Goal: Task Accomplishment & Management: Complete application form

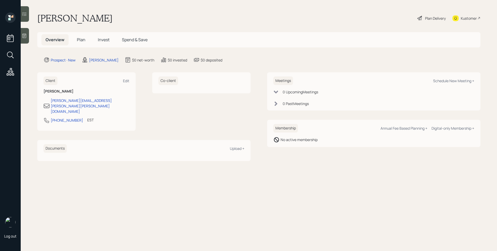
click at [24, 34] on icon at bounding box center [24, 35] width 5 height 5
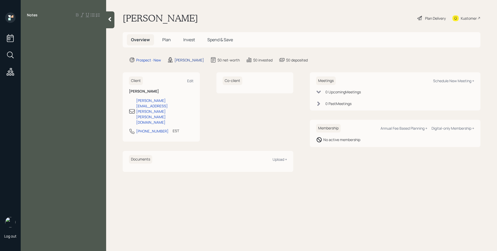
click at [180, 59] on div "[PERSON_NAME]" at bounding box center [189, 59] width 30 height 5
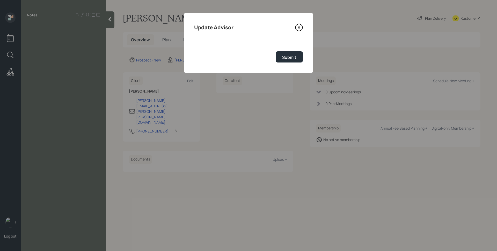
select select "d946c976-65aa-4529-ac9d-02c4f1114fc0"
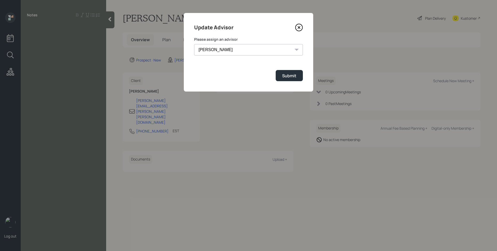
click at [258, 54] on select "[PERSON_NAME] [PERSON_NAME] [PERSON_NAME] End [PERSON_NAME] [PERSON_NAME] [PERS…" at bounding box center [248, 49] width 109 height 11
click at [300, 27] on icon at bounding box center [299, 28] width 8 height 8
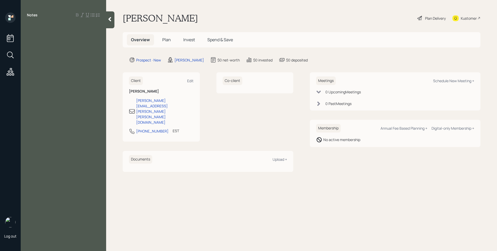
click at [46, 41] on div "Notes" at bounding box center [63, 128] width 85 height 232
click at [165, 37] on span "Plan" at bounding box center [166, 40] width 9 height 6
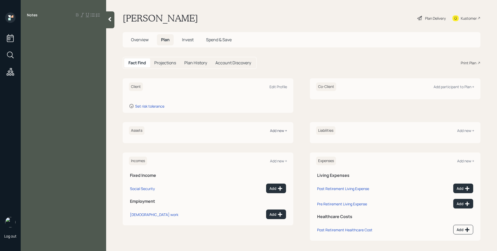
click at [278, 130] on div "Add new +" at bounding box center [278, 130] width 17 height 5
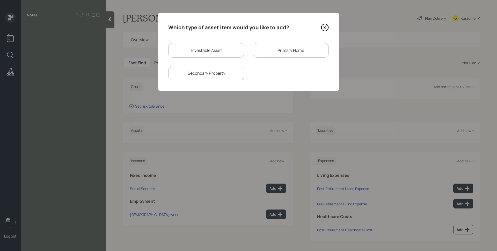
click at [223, 51] on div "Investable Asset" at bounding box center [206, 50] width 76 height 14
select select "taxable"
select select "balanced"
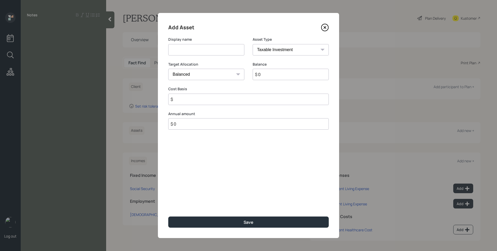
click at [222, 53] on input at bounding box center [206, 49] width 76 height 11
type input "Checking / Savings"
click at [294, 48] on select "SEP [PERSON_NAME] IRA 401(k) [PERSON_NAME] 401(k) 403(b) [PERSON_NAME] 403(b) 4…" at bounding box center [291, 49] width 76 height 11
select select "cash"
click at [253, 44] on select "SEP [PERSON_NAME] IRA 401(k) [PERSON_NAME] 401(k) 403(b) [PERSON_NAME] 403(b) 4…" at bounding box center [291, 49] width 76 height 11
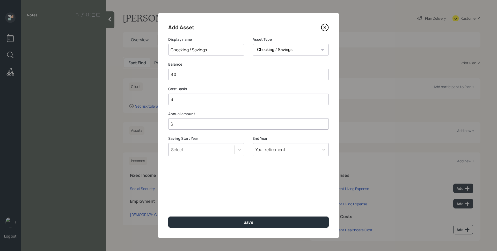
click at [233, 125] on input "$" at bounding box center [248, 123] width 161 height 11
type input "$ 0"
click at [233, 77] on input "$ 0" at bounding box center [248, 74] width 161 height 11
type input "$ 2"
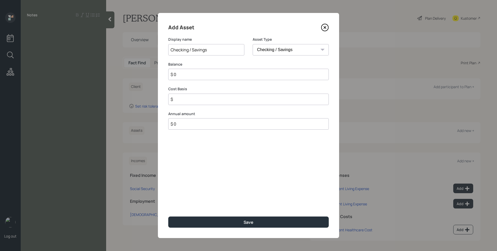
type input "$ 2"
type input "$ 21"
type input "$ 210"
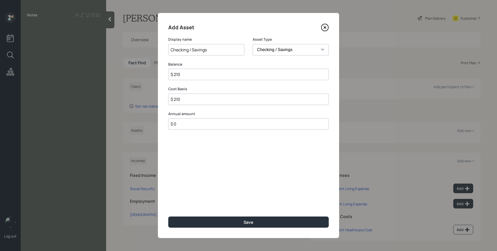
type input "$ 2,100"
type input "$ 21,000"
click at [275, 187] on div "Add Asset Display name Checking / Savings Asset Type SEP [PERSON_NAME] IRA 401(…" at bounding box center [248, 125] width 181 height 225
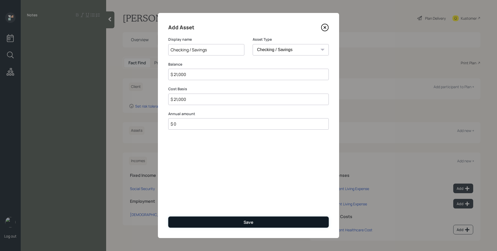
click at [262, 216] on button "Save" at bounding box center [248, 221] width 161 height 11
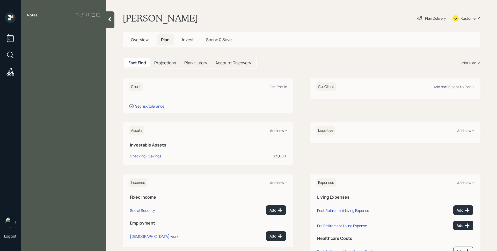
click at [279, 129] on div "Add new +" at bounding box center [278, 130] width 17 height 5
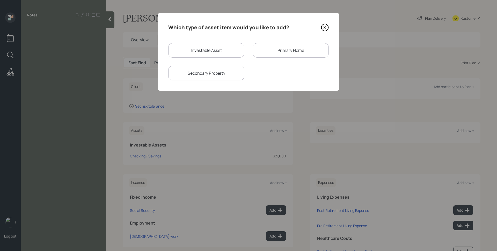
click at [204, 45] on div "Investable Asset" at bounding box center [206, 50] width 76 height 14
select select "taxable"
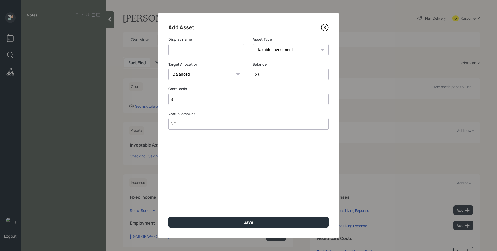
click at [213, 78] on select "Cash Conservative Balanced Aggressive" at bounding box center [206, 74] width 76 height 11
select select "uninvested"
click at [168, 69] on select "Cash Conservative Balanced Aggressive" at bounding box center [206, 74] width 76 height 11
click at [200, 50] on input at bounding box center [206, 49] width 76 height 11
type input "CD"
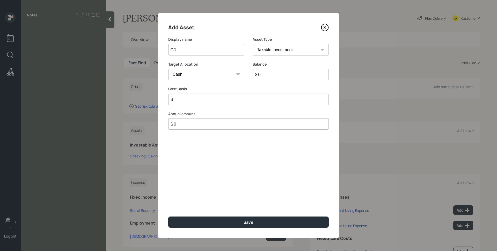
click at [267, 72] on input "$ 0" at bounding box center [291, 74] width 76 height 11
type input "$ 5"
type input "$ 55"
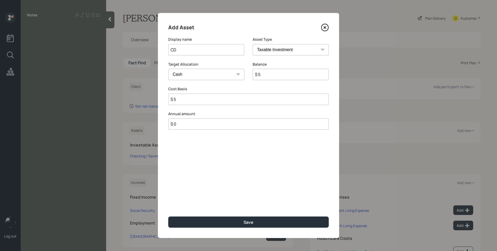
type input "$ 55"
type input "$ 550"
type input "$ 5,500"
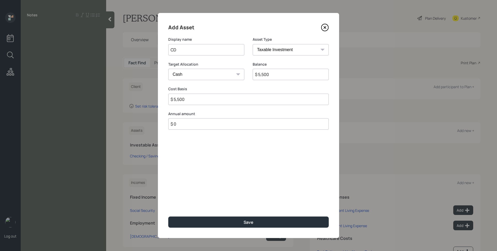
type input "$ 5,500"
click at [168, 216] on button "Save" at bounding box center [248, 221] width 161 height 11
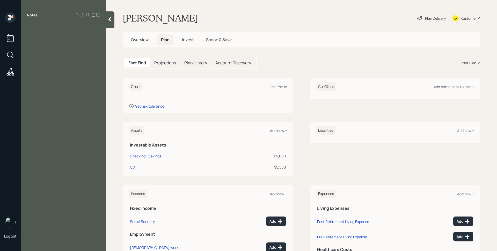
click at [275, 128] on div "Add new +" at bounding box center [278, 130] width 17 height 5
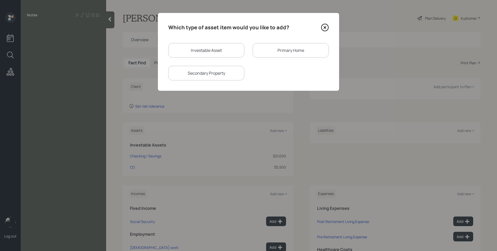
click at [200, 54] on div "Investable Asset" at bounding box center [206, 50] width 76 height 14
select select "taxable"
select select "balanced"
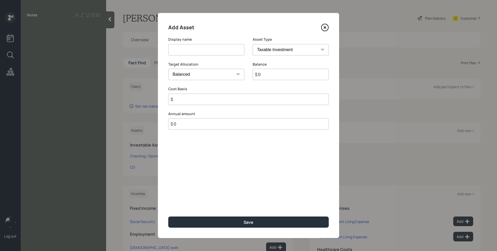
click at [200, 54] on input at bounding box center [206, 49] width 76 height 11
type input "HYS"
click at [222, 77] on select "Cash Conservative Balanced Aggressive" at bounding box center [206, 74] width 76 height 11
select select "uninvested"
click at [168, 69] on select "Cash Conservative Balanced Aggressive" at bounding box center [206, 74] width 76 height 11
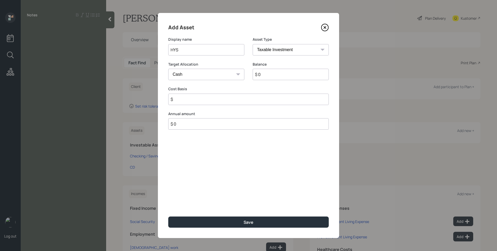
click at [301, 77] on input "$ 0" at bounding box center [291, 74] width 76 height 11
type input "$ 8"
type input "$ 80"
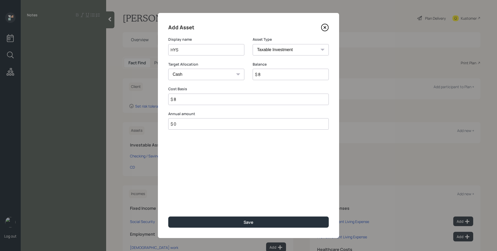
type input "$ 80"
type input "$ 800"
type input "$ 8,000"
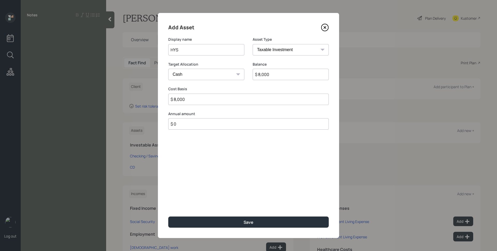
type input "$ 800"
type input "$ 80"
type input "$ 8"
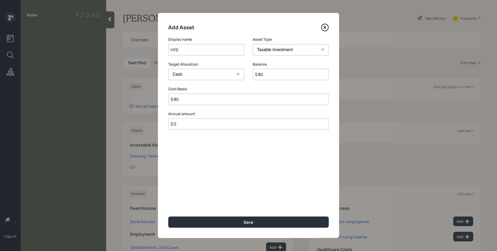
type input "$ 8"
type input "$ 82"
type input "$ 820"
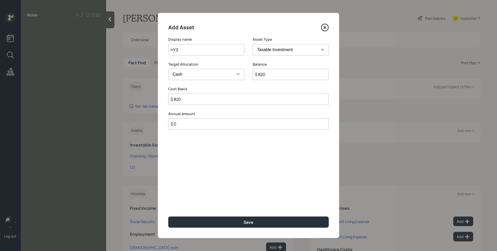
type input "$ 8,200"
type input "$ 82,000"
type input "$ 8,200"
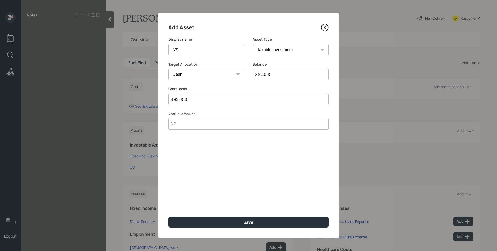
type input "$ 8,200"
click at [168, 216] on button "Save" at bounding box center [248, 221] width 161 height 11
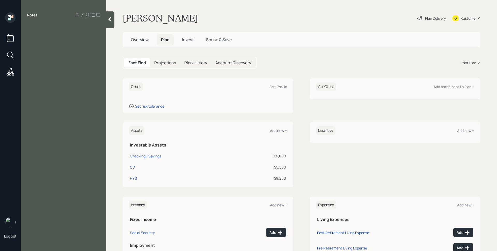
click at [270, 129] on div "Add new +" at bounding box center [278, 130] width 17 height 5
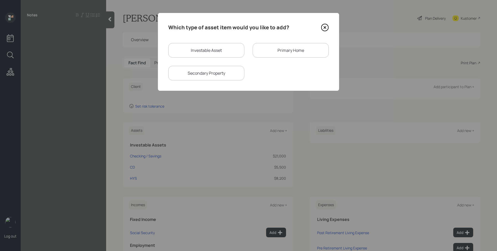
click at [176, 45] on div "Investable Asset" at bounding box center [206, 50] width 76 height 14
select select "taxable"
select select "balanced"
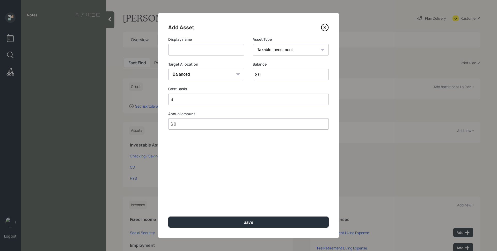
click at [188, 48] on input at bounding box center [206, 49] width 76 height 11
click at [305, 45] on select "SEP [PERSON_NAME] IRA 401(k) [PERSON_NAME] 401(k) 403(b) [PERSON_NAME] 403(b) 4…" at bounding box center [291, 49] width 76 height 11
select select "sep_ira"
click at [253, 44] on select "SEP [PERSON_NAME] IRA 401(k) [PERSON_NAME] 401(k) 403(b) [PERSON_NAME] 403(b) 4…" at bounding box center [291, 49] width 76 height 11
type input "$"
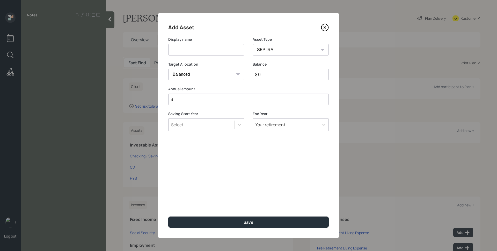
click at [205, 52] on input at bounding box center [206, 49] width 76 height 11
type input "SEP"
click at [296, 75] on input "$ 0" at bounding box center [291, 74] width 76 height 11
type input "$ 90,000"
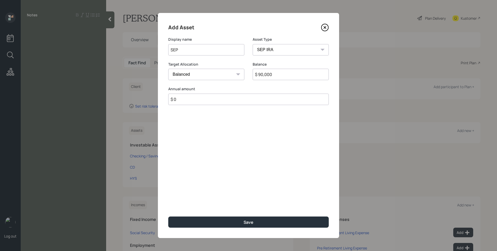
type input "$ 0"
click at [168, 216] on button "Save" at bounding box center [248, 221] width 161 height 11
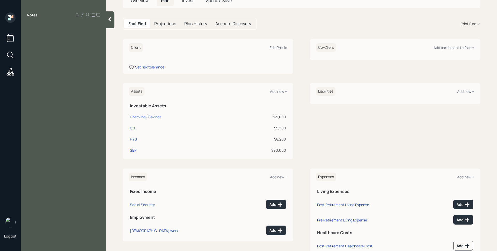
scroll to position [48, 0]
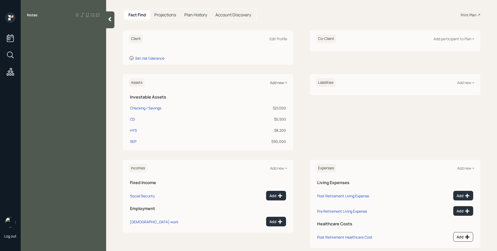
click at [281, 83] on div "Add new +" at bounding box center [278, 82] width 17 height 5
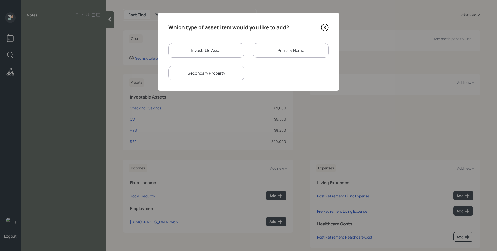
click at [263, 54] on div "Primary Home" at bounding box center [291, 50] width 76 height 14
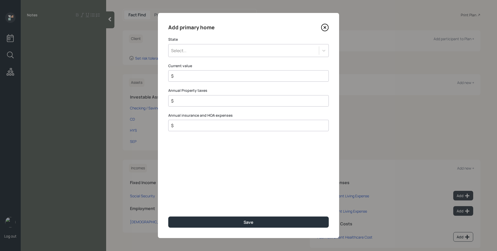
click at [230, 50] on div "Select..." at bounding box center [244, 50] width 150 height 9
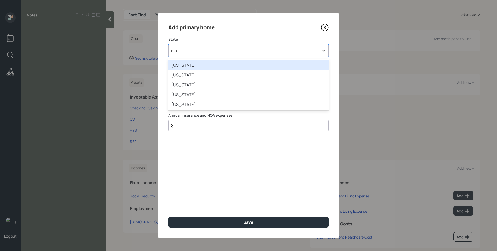
type input "[PERSON_NAME]"
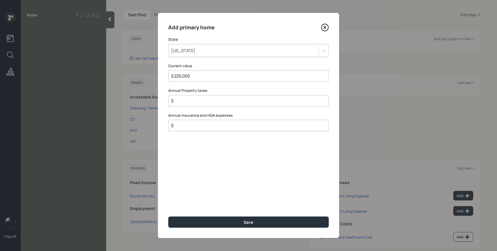
type input "$ 225,000"
click at [168, 216] on button "Save" at bounding box center [248, 221] width 161 height 11
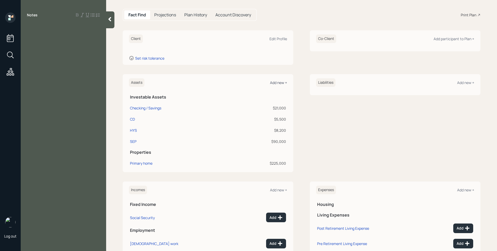
click at [280, 84] on div "Add new +" at bounding box center [278, 82] width 17 height 5
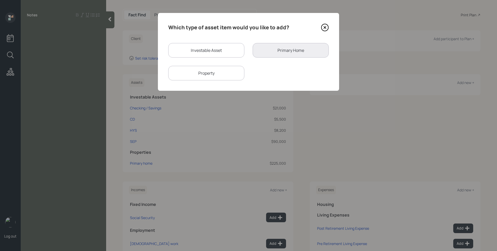
click at [215, 48] on div "Investable Asset" at bounding box center [206, 50] width 76 height 14
select select "taxable"
select select "balanced"
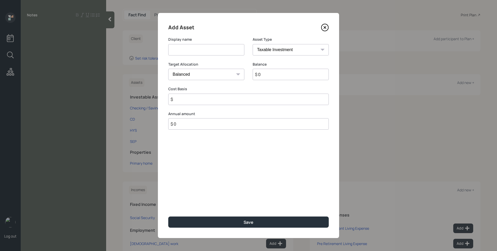
click at [275, 50] on select "SEP [PERSON_NAME] IRA 401(k) [PERSON_NAME] 401(k) 403(b) [PERSON_NAME] 403(b) 4…" at bounding box center [291, 49] width 76 height 11
select select "roth_ira"
click at [253, 44] on select "SEP [PERSON_NAME] IRA 401(k) [PERSON_NAME] 401(k) 403(b) [PERSON_NAME] 403(b) 4…" at bounding box center [291, 49] width 76 height 11
type input "$"
click at [209, 46] on input at bounding box center [206, 49] width 76 height 11
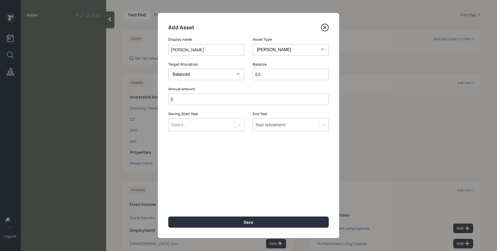
type input "[PERSON_NAME]"
click at [275, 74] on input "$ 0" at bounding box center [291, 74] width 76 height 11
type input "$ 15,400"
type input "$ 0"
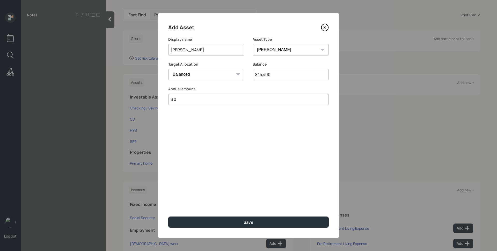
click at [168, 216] on button "Save" at bounding box center [248, 221] width 161 height 11
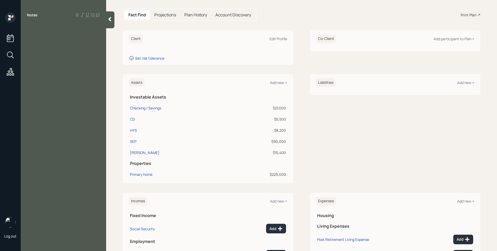
click at [133, 153] on div "[PERSON_NAME]" at bounding box center [145, 152] width 30 height 5
select select "roth_ira"
select select "balanced"
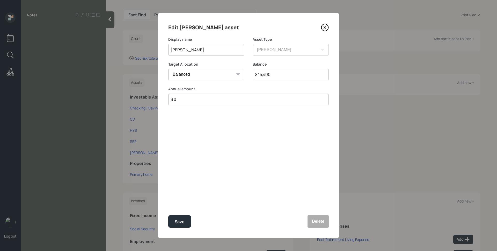
click at [170, 50] on input "[PERSON_NAME]" at bounding box center [206, 49] width 76 height 11
type input "[PERSON_NAME]"
click at [185, 220] on button "Save" at bounding box center [179, 221] width 23 height 12
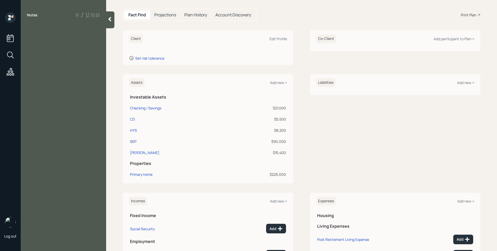
click at [132, 144] on div "SEP" at bounding box center [133, 140] width 6 height 5
select select "balanced"
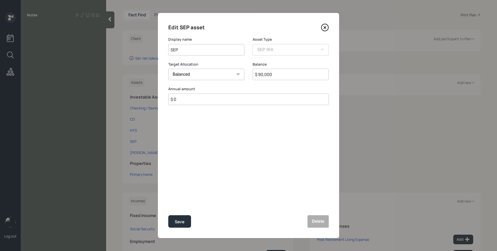
click at [171, 48] on input "SEP" at bounding box center [206, 49] width 76 height 11
type input "TruStage SEP"
click at [185, 229] on div "Edit SEP asset Display name TruStage SEP Asset Type SEP [PERSON_NAME] IRA 401(k…" at bounding box center [248, 125] width 181 height 225
click at [185, 222] on button "Save" at bounding box center [179, 221] width 23 height 12
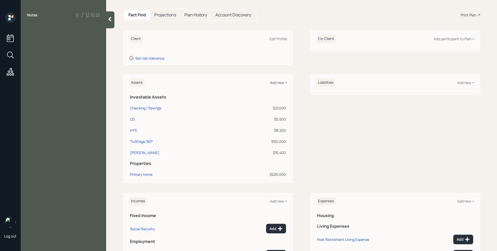
click at [276, 82] on div "Add new +" at bounding box center [278, 82] width 17 height 5
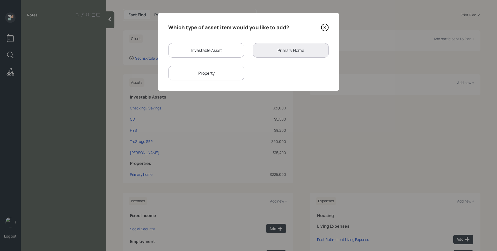
click at [199, 50] on div "Investable Asset" at bounding box center [206, 50] width 76 height 14
select select "taxable"
select select "balanced"
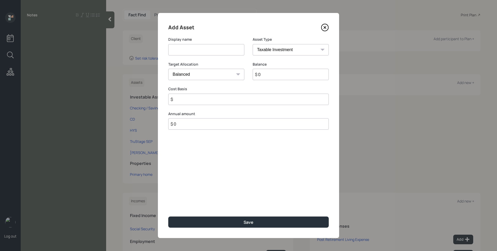
click at [297, 53] on select "SEP [PERSON_NAME] IRA 401(k) [PERSON_NAME] 401(k) 403(b) [PERSON_NAME] 403(b) 4…" at bounding box center [291, 49] width 76 height 11
select select "ira"
click at [253, 44] on select "SEP [PERSON_NAME] IRA 401(k) [PERSON_NAME] 401(k) 403(b) [PERSON_NAME] 403(b) 4…" at bounding box center [291, 49] width 76 height 11
type input "$"
click at [206, 50] on input at bounding box center [206, 49] width 76 height 11
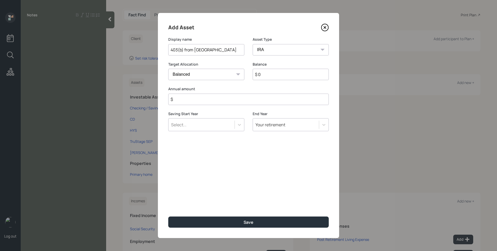
click at [201, 58] on div "Display name 403(b) from [GEOGRAPHIC_DATA]" at bounding box center [206, 49] width 76 height 25
drag, startPoint x: 184, startPoint y: 49, endPoint x: 210, endPoint y: 49, distance: 25.6
click at [210, 49] on input "403(b) from [GEOGRAPHIC_DATA]" at bounding box center [206, 49] width 76 height 11
drag, startPoint x: 210, startPoint y: 49, endPoint x: 184, endPoint y: 49, distance: 25.9
click at [184, 49] on input "403(b) from [GEOGRAPHIC_DATA]" at bounding box center [206, 49] width 76 height 11
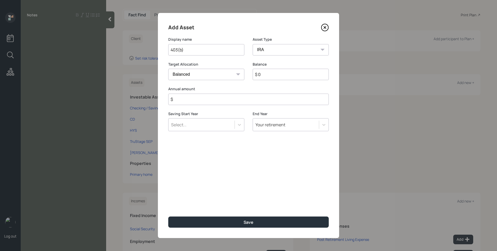
click at [171, 49] on input "403(b)" at bounding box center [206, 49] width 76 height 11
type input "Invesco 403(b)"
click at [305, 75] on input "$ 0" at bounding box center [291, 74] width 76 height 11
type input "$ 30,171"
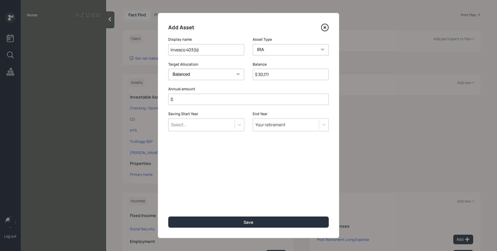
click at [250, 101] on input "$" at bounding box center [248, 98] width 161 height 11
type input "$ 0"
click at [168, 216] on button "Save" at bounding box center [248, 221] width 161 height 11
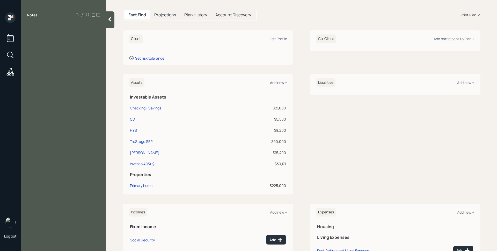
click at [281, 83] on div "Add new +" at bounding box center [278, 82] width 17 height 5
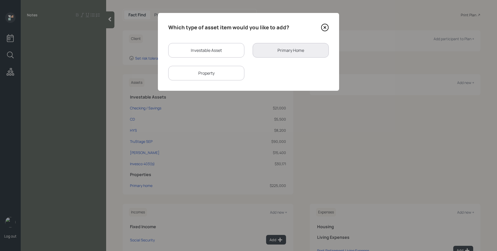
click at [195, 49] on div "Investable Asset" at bounding box center [206, 50] width 76 height 14
select select "taxable"
select select "balanced"
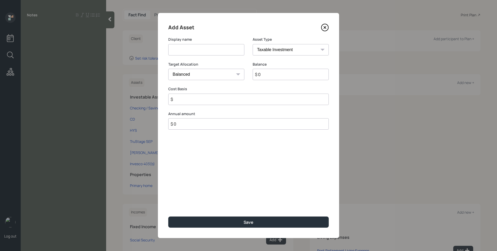
click at [195, 49] on input at bounding box center [206, 49] width 76 height 11
type input "Current 403(b)"
click at [272, 47] on select "SEP [PERSON_NAME] IRA 401(k) [PERSON_NAME] 401(k) 403(b) [PERSON_NAME] 403(b) 4…" at bounding box center [291, 49] width 76 height 11
select select "public_school_sponsored"
click at [253, 44] on select "SEP [PERSON_NAME] IRA 401(k) [PERSON_NAME] 401(k) 403(b) [PERSON_NAME] 403(b) 4…" at bounding box center [291, 49] width 76 height 11
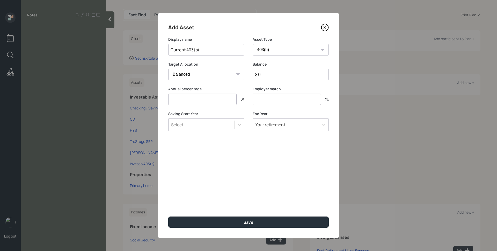
click at [286, 71] on input "$ 0" at bounding box center [291, 74] width 76 height 11
type input "$ 87,731"
click at [284, 49] on select "SEP [PERSON_NAME] IRA 401(k) [PERSON_NAME] 401(k) 403(b) [PERSON_NAME] 403(b) 4…" at bounding box center [291, 49] width 76 height 11
select select "company_sponsored"
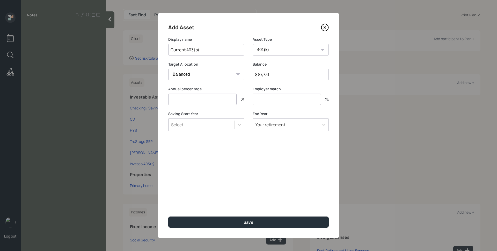
click at [253, 44] on select "SEP [PERSON_NAME] IRA 401(k) [PERSON_NAME] 401(k) 403(b) [PERSON_NAME] 403(b) 4…" at bounding box center [291, 49] width 76 height 11
click at [209, 99] on input "number" at bounding box center [202, 98] width 68 height 11
click at [207, 128] on div "Saving Start Year Select..." at bounding box center [206, 121] width 76 height 20
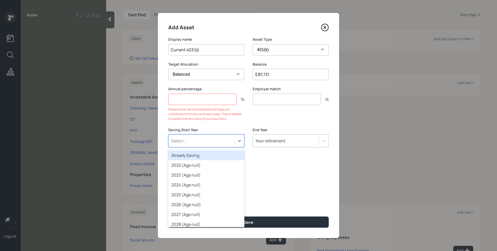
click at [200, 154] on div "Already Saving" at bounding box center [206, 155] width 76 height 10
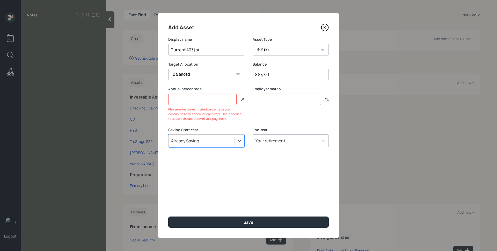
click at [236, 122] on div "Annual percentage % Please enter the estimated percentage you contribute to thi…" at bounding box center [206, 106] width 76 height 41
click at [216, 104] on input "number" at bounding box center [202, 98] width 68 height 11
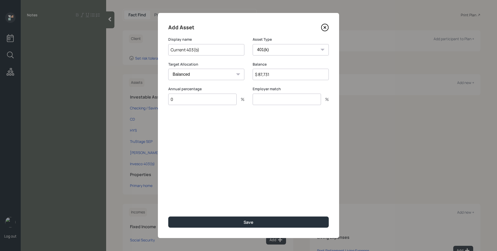
type input "0"
click at [168, 216] on button "Save" at bounding box center [248, 221] width 161 height 11
click at [280, 100] on input "number" at bounding box center [287, 98] width 68 height 11
type input "0"
click at [168, 216] on button "Save" at bounding box center [248, 221] width 161 height 11
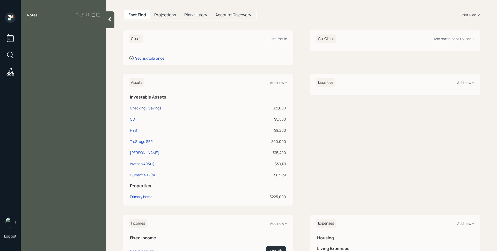
click at [135, 106] on div "Checking / Savings" at bounding box center [145, 107] width 31 height 5
select select "cash"
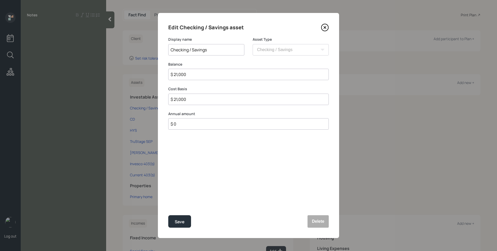
drag, startPoint x: 176, startPoint y: 77, endPoint x: 193, endPoint y: 76, distance: 16.9
click at [193, 76] on input "$ 21,000" at bounding box center [248, 74] width 161 height 11
type input "$ 23"
type input "$ 231"
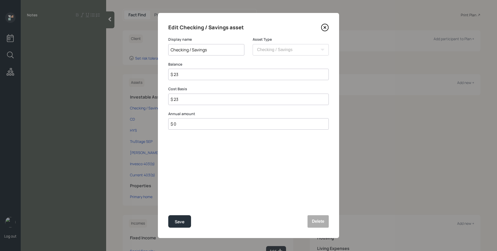
type input "$ 231"
type input "$ 2,319"
type input "$ 23,191"
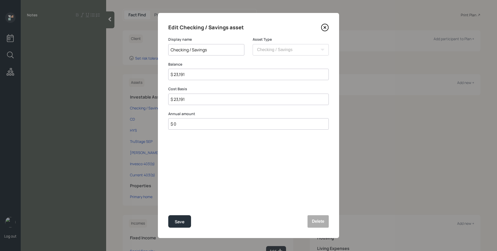
type input "$ 2,319"
type input "$ 23,196"
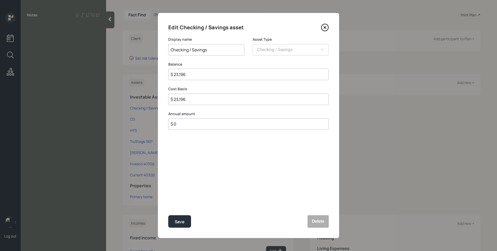
click at [212, 161] on div "Edit Checking / Savings asset Display name Checking / Savings Asset Type SEP [P…" at bounding box center [248, 125] width 181 height 225
drag, startPoint x: 185, startPoint y: 222, endPoint x: 185, endPoint y: 219, distance: 2.6
click at [185, 222] on button "Save" at bounding box center [179, 221] width 23 height 12
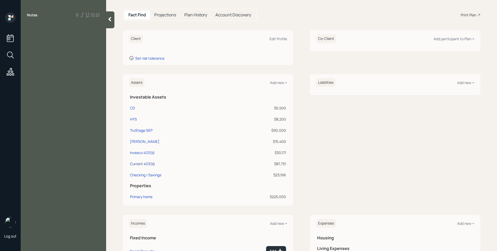
click at [135, 163] on div "Current 403(b)" at bounding box center [142, 163] width 25 height 5
select select "company_sponsored"
select select "balanced"
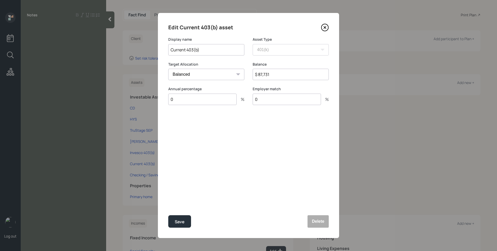
click at [194, 49] on input "Current 403(b)" at bounding box center [206, 49] width 76 height 11
drag, startPoint x: 200, startPoint y: 49, endPoint x: 190, endPoint y: 50, distance: 10.1
click at [190, 50] on input "Current 403(b)" at bounding box center [206, 49] width 76 height 11
type input "Current 401(k)"
click at [224, 145] on div "Edit Current 403(b) asset Display name Current 401(k) Asset Type SEP [PERSON_NA…" at bounding box center [248, 125] width 181 height 225
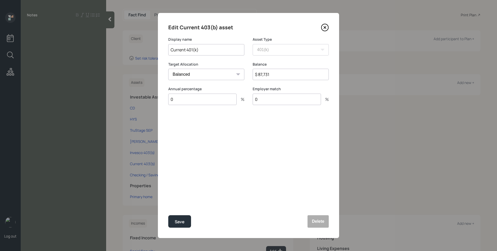
click at [209, 98] on input "0" at bounding box center [202, 98] width 68 height 11
type input "6"
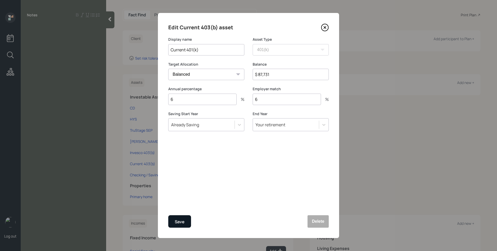
type input "6"
click at [185, 223] on button "Save" at bounding box center [179, 221] width 23 height 12
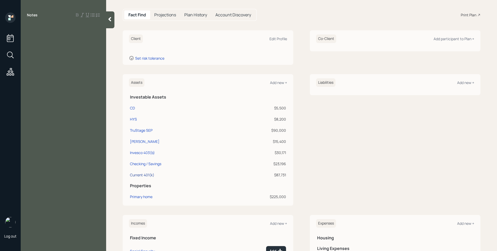
click at [148, 174] on div "Current 401(k)" at bounding box center [142, 174] width 24 height 5
select select "company_sponsored"
select select "balanced"
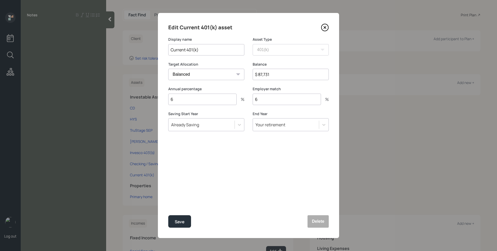
click at [283, 73] on input "$ 87,731" at bounding box center [291, 74] width 76 height 11
click at [289, 74] on input "$ 92,685" at bounding box center [291, 74] width 76 height 11
type input "$ 87,371"
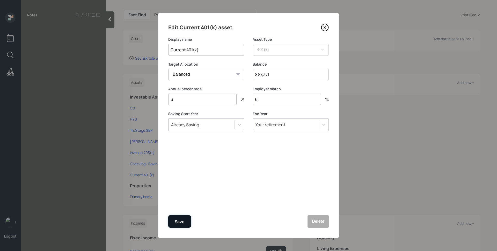
click at [176, 220] on div "Save" at bounding box center [180, 221] width 10 height 7
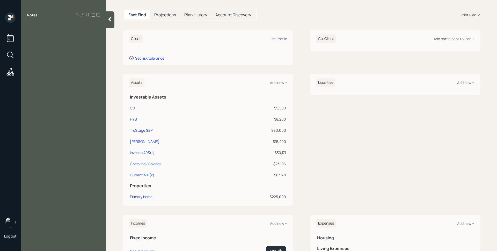
click at [146, 130] on div "TruStage SEP" at bounding box center [141, 129] width 23 height 5
select select "balanced"
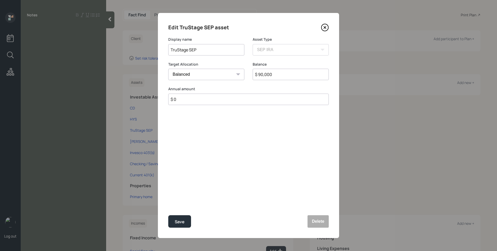
drag, startPoint x: 293, startPoint y: 76, endPoint x: 260, endPoint y: 74, distance: 33.0
click at [260, 74] on input "$ 90,000" at bounding box center [291, 74] width 76 height 11
type input "$ 92,685"
click at [253, 150] on div "Edit TruStage SEP asset Display name TruStage SEP Asset Type SEP [PERSON_NAME] …" at bounding box center [248, 125] width 181 height 225
click at [175, 218] on div "Save" at bounding box center [180, 221] width 10 height 7
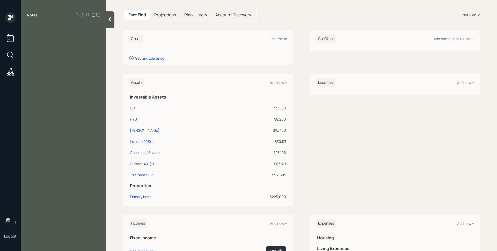
click at [134, 107] on div "CD" at bounding box center [132, 107] width 5 height 5
select select "taxable"
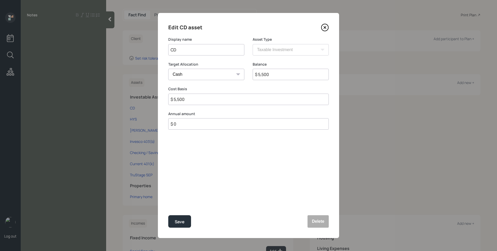
click at [170, 49] on input "CD" at bounding box center [206, 49] width 76 height 11
type input "[US_STATE] Credit Union CD"
drag, startPoint x: 264, startPoint y: 73, endPoint x: 261, endPoint y: 73, distance: 2.6
click at [261, 73] on input "$ 5,500" at bounding box center [291, 74] width 76 height 11
type input "$ 5,600"
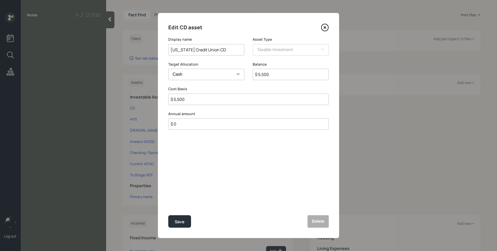
type input "$ 5,600"
click at [264, 157] on div "Edit CD asset Display name [US_STATE] Credit Union CD Asset Type SEP [PERSON_NA…" at bounding box center [248, 125] width 181 height 225
click at [182, 215] on button "Save" at bounding box center [179, 221] width 23 height 12
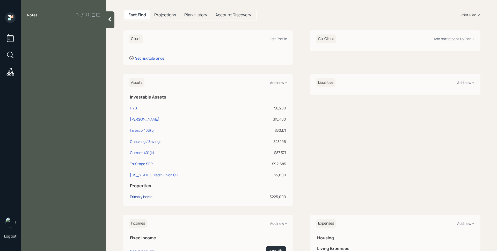
click at [147, 198] on div "Primary home" at bounding box center [141, 196] width 23 height 5
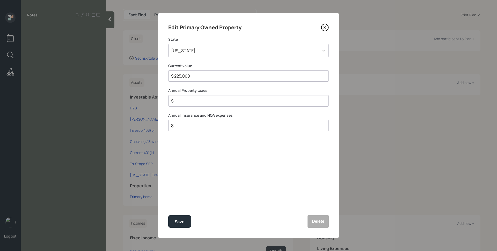
click at [194, 48] on div "[US_STATE]" at bounding box center [244, 50] width 150 height 9
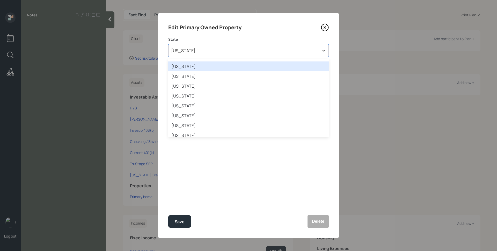
scroll to position [42, 0]
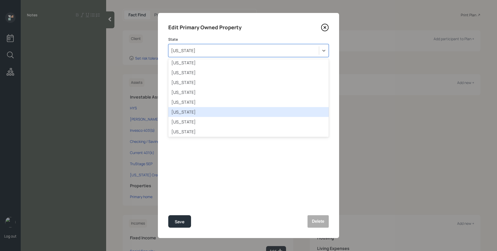
click at [198, 114] on div "[US_STATE]" at bounding box center [248, 112] width 161 height 10
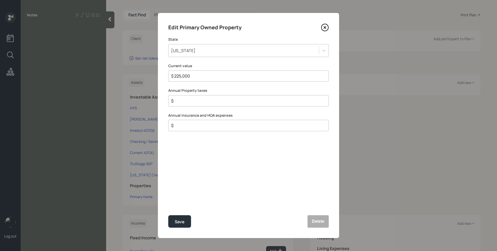
click at [195, 190] on div "Edit Primary Owned Property State [US_STATE] Current value $ 225,000 Annual Pro…" at bounding box center [248, 125] width 181 height 225
click at [180, 223] on div "Save" at bounding box center [180, 221] width 10 height 7
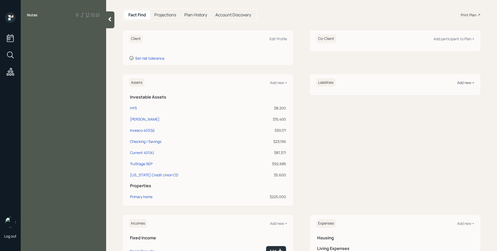
click at [466, 82] on div "Add new +" at bounding box center [465, 82] width 17 height 5
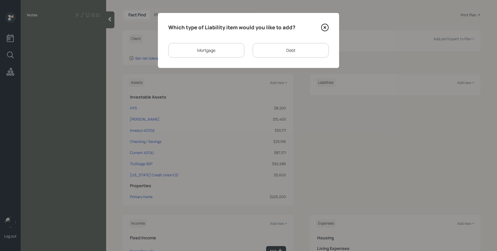
click at [198, 45] on div "Mortgage" at bounding box center [206, 50] width 76 height 14
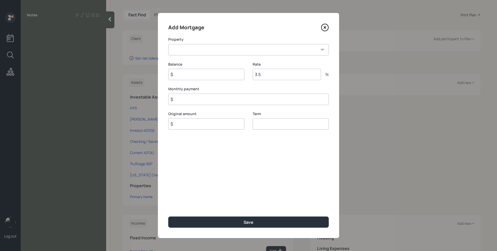
click at [197, 48] on select "GA Primary home" at bounding box center [248, 49] width 161 height 11
select select "75bbe599-9080-4eb4-a698-b5acef78494a"
click at [168, 44] on select "GA Primary home" at bounding box center [248, 49] width 161 height 11
click at [193, 76] on input "$" at bounding box center [206, 74] width 76 height 11
type input "$ 20,000"
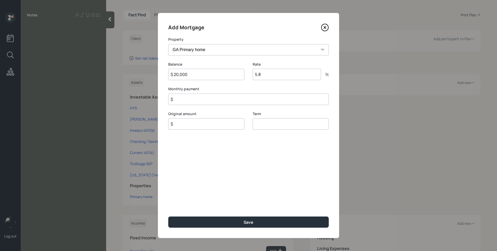
type input "5.8"
click at [209, 97] on input "$" at bounding box center [248, 98] width 161 height 11
click at [209, 127] on input "$" at bounding box center [206, 123] width 76 height 11
click at [208, 126] on input "$" at bounding box center [206, 130] width 76 height 11
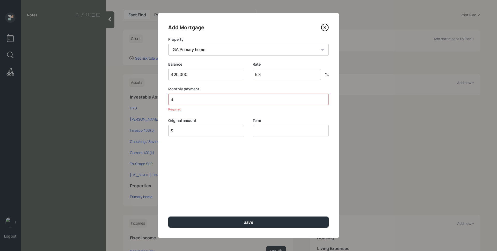
click at [207, 131] on input "$" at bounding box center [206, 130] width 76 height 11
type input "$ 20,000"
type input "30"
click at [228, 92] on div "Monthly payment $ Required" at bounding box center [248, 98] width 161 height 25
click at [226, 89] on label "Monthly payment" at bounding box center [248, 88] width 161 height 5
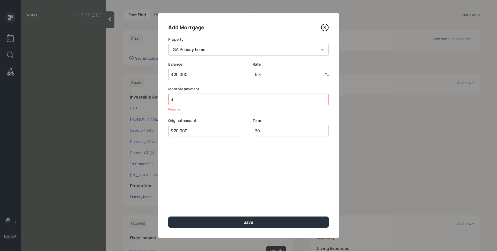
click at [216, 104] on input "$" at bounding box center [248, 98] width 161 height 11
click at [215, 104] on input "$" at bounding box center [248, 98] width 161 height 11
click at [213, 100] on input "$" at bounding box center [248, 98] width 161 height 11
type input "$ 1,500"
click at [241, 179] on div "Add Mortgage Property GA Primary home Balance $ 20,000 Rate 5.8 % Monthly payme…" at bounding box center [248, 125] width 181 height 225
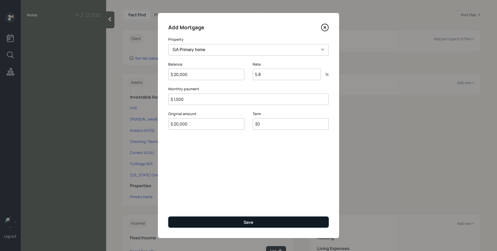
click at [245, 223] on div "Save" at bounding box center [249, 222] width 10 height 6
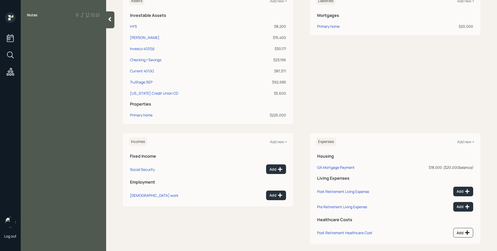
scroll to position [135, 0]
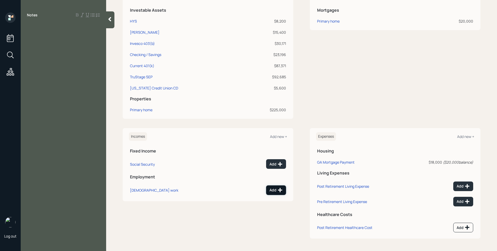
click at [280, 193] on button "Add" at bounding box center [276, 190] width 20 height 10
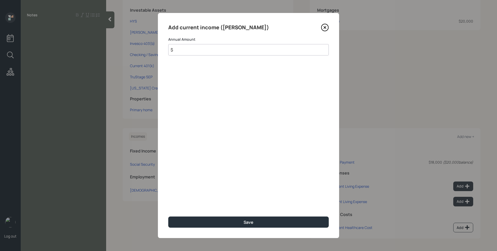
click at [249, 47] on input "$" at bounding box center [248, 49] width 161 height 11
type input "$ 120,000"
click at [168, 216] on button "Save" at bounding box center [248, 221] width 161 height 11
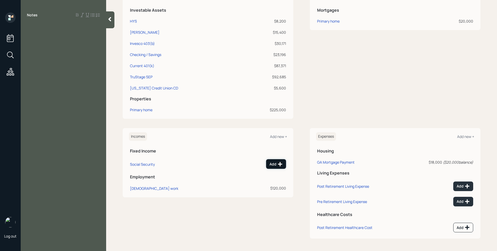
click at [278, 164] on icon at bounding box center [280, 164] width 4 height 4
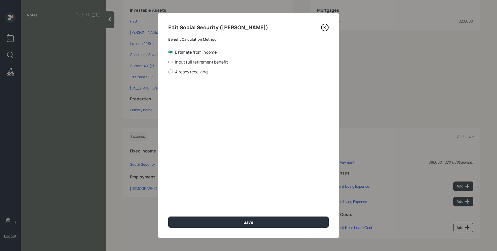
click at [194, 59] on label "Input full retirement benefit" at bounding box center [248, 62] width 161 height 6
click at [168, 62] on input "Input full retirement benefit" at bounding box center [168, 62] width 0 height 0
radio input "true"
drag, startPoint x: 326, startPoint y: 27, endPoint x: 324, endPoint y: 98, distance: 71.0
click at [326, 27] on icon at bounding box center [325, 28] width 8 height 8
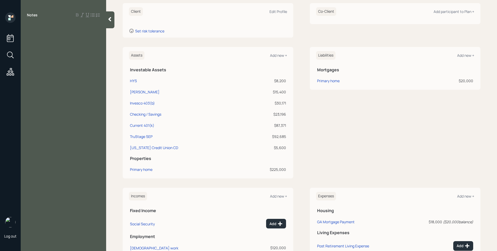
scroll to position [135, 0]
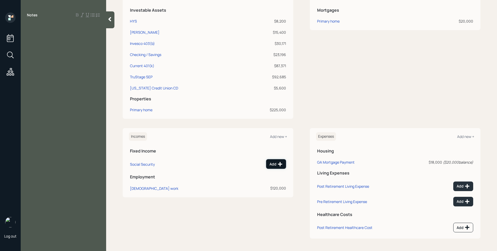
click at [278, 162] on icon at bounding box center [280, 164] width 4 height 4
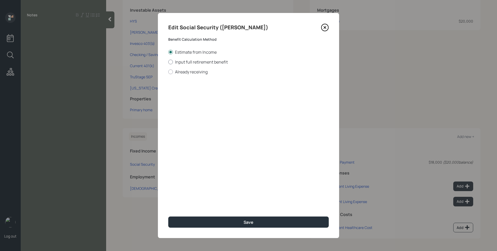
click at [206, 61] on label "Input full retirement benefit" at bounding box center [248, 62] width 161 height 6
click at [168, 62] on input "Input full retirement benefit" at bounding box center [168, 62] width 0 height 0
radio input "true"
click at [204, 92] on input "$" at bounding box center [248, 93] width 161 height 11
type input "$ 2,900"
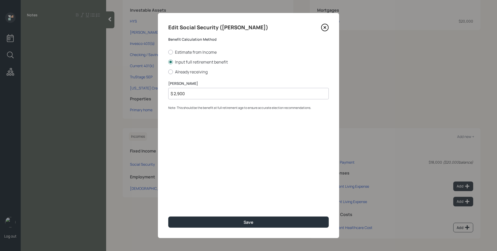
click at [168, 216] on button "Save" at bounding box center [248, 221] width 161 height 11
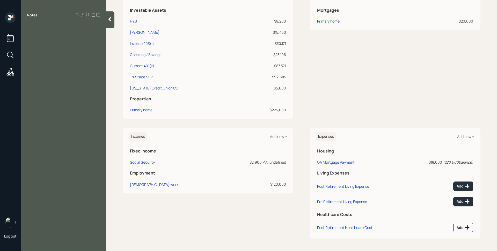
click at [396, 70] on div "Liabilities Add new + Mortgages Primary home $20,000" at bounding box center [395, 52] width 171 height 131
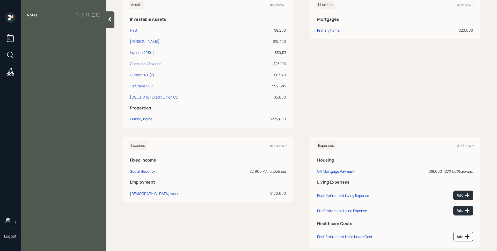
scroll to position [135, 0]
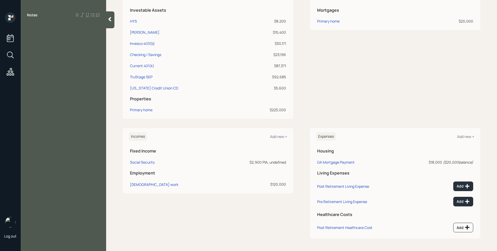
click at [394, 78] on div "Liabilities Add new + Mortgages Primary home $20,000" at bounding box center [395, 52] width 171 height 131
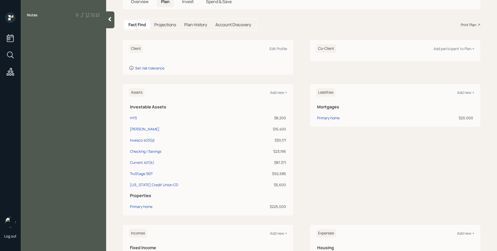
scroll to position [0, 0]
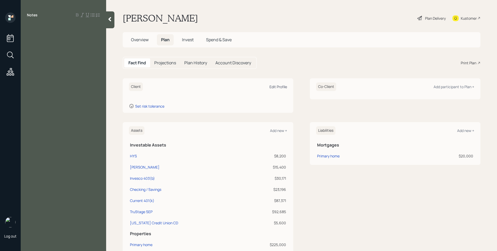
click at [282, 88] on div "Edit Profile" at bounding box center [278, 86] width 18 height 5
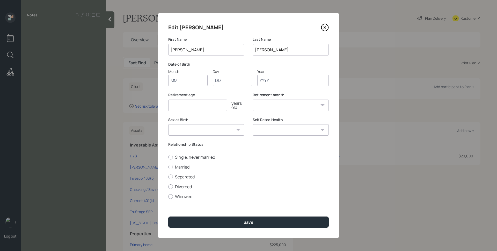
click at [181, 81] on input "Month" at bounding box center [187, 80] width 39 height 11
type input "08"
type input "20"
type input "1960"
select select "8"
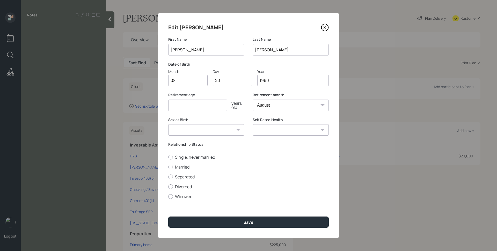
type input "1960"
drag, startPoint x: 285, startPoint y: 64, endPoint x: 285, endPoint y: 60, distance: 4.1
click at [285, 62] on label "Date of Birth" at bounding box center [248, 64] width 161 height 5
click at [200, 105] on input "number" at bounding box center [197, 104] width 59 height 11
type input "6"
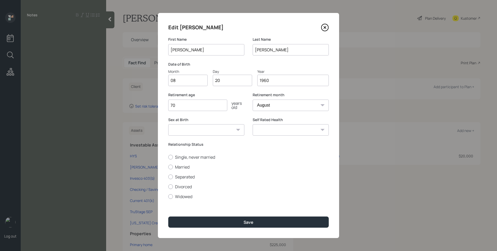
click at [266, 91] on div "Edit [PERSON_NAME] First Name [PERSON_NAME] Last Name [PERSON_NAME] Date of Bir…" at bounding box center [248, 125] width 181 height 225
drag, startPoint x: 178, startPoint y: 104, endPoint x: 169, endPoint y: 103, distance: 9.2
click at [169, 103] on input "70" at bounding box center [197, 104] width 59 height 11
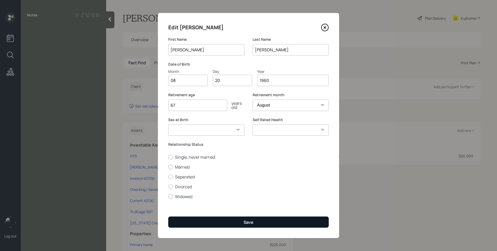
type input "67"
click at [254, 224] on button "Save" at bounding box center [248, 221] width 161 height 11
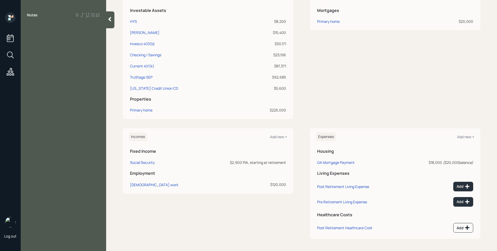
scroll to position [145, 0]
click at [464, 137] on div "Add new +" at bounding box center [465, 136] width 17 height 5
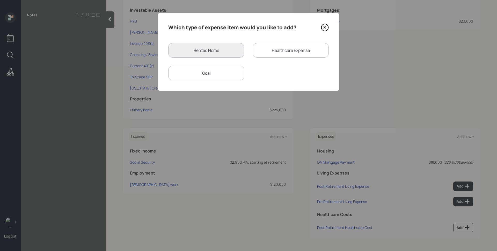
click at [220, 70] on div "Goal" at bounding box center [206, 73] width 76 height 14
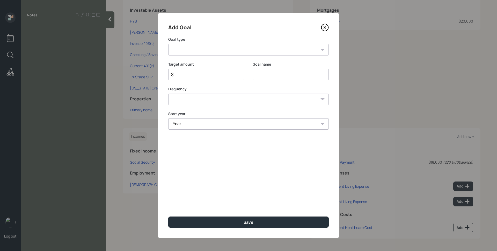
click at [218, 47] on select "Create an emergency fund Donate to charity Purchase a home Make a purchase Supp…" at bounding box center [248, 49] width 161 height 11
select select "other"
click at [168, 44] on select "Create an emergency fund Donate to charity Purchase a home Make a purchase Supp…" at bounding box center [248, 49] width 161 height 11
type input "Other"
click at [188, 74] on input "$" at bounding box center [204, 74] width 67 height 6
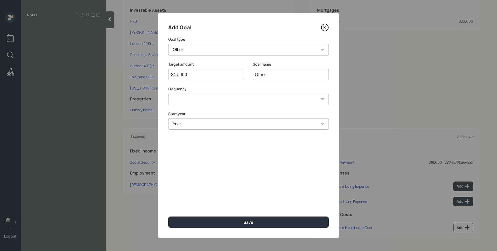
type input "$ 27,000"
click at [272, 76] on input "Other" at bounding box center [291, 74] width 76 height 11
type input "Rent"
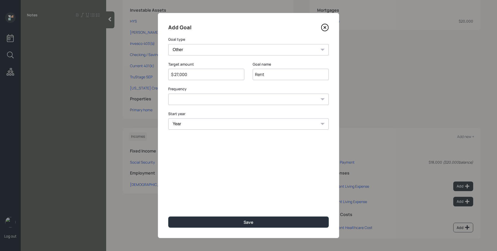
click at [255, 98] on select "One time Every 1 year Every 2 years Every 3 years Every 4 years Every 5 years E…" at bounding box center [248, 98] width 161 height 11
select select "1"
click at [168, 93] on select "One time Every 1 year Every 2 years Every 3 years Every 4 years Every 5 years E…" at bounding box center [248, 98] width 161 height 11
click at [220, 89] on label "Frequency" at bounding box center [248, 88] width 161 height 5
click at [222, 126] on select "Year [DATE] 2026 2027 2028 2029 2030 2031 2032 2033 2034 2035 2036 2037 2038 20…" at bounding box center [206, 123] width 76 height 11
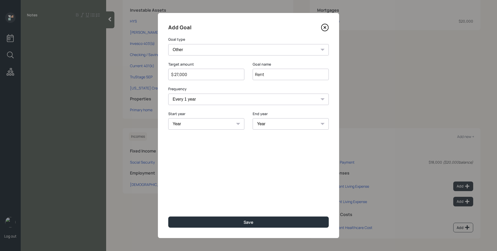
select select "2025"
click at [168, 118] on select "Year [DATE] 2026 2027 2028 2029 2030 2031 2032 2033 2034 2035 2036 2037 2038 20…" at bounding box center [206, 123] width 76 height 11
click at [222, 113] on label "Start year" at bounding box center [206, 113] width 76 height 5
click at [264, 120] on select "Year [DATE] 2026 2027 2028 2029 2030 2031 2032 2033 2034 2035 2036 2037 2038 20…" at bounding box center [291, 123] width 76 height 11
select select "2027"
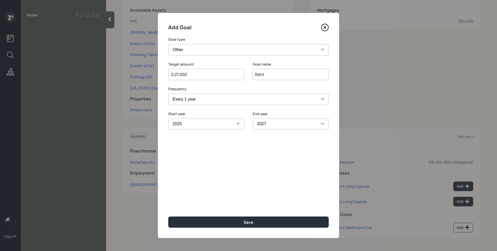
click at [253, 118] on select "Year [DATE] 2026 2027 2028 2029 2030 2031 2032 2033 2034 2035 2036 2037 2038 20…" at bounding box center [291, 123] width 76 height 11
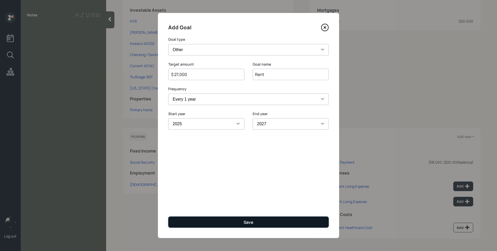
click at [274, 221] on button "Save" at bounding box center [248, 221] width 161 height 11
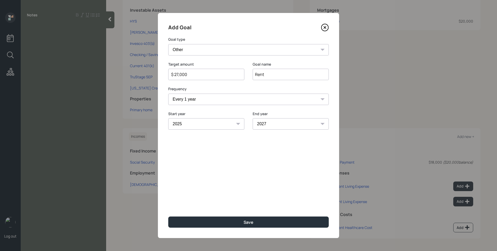
type input "$"
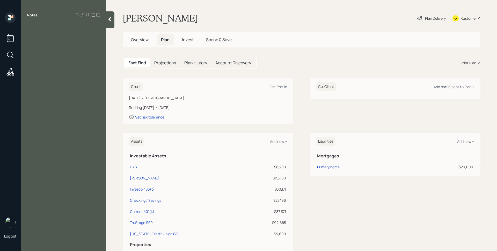
click at [425, 19] on div "Plan Delivery" at bounding box center [435, 18] width 21 height 5
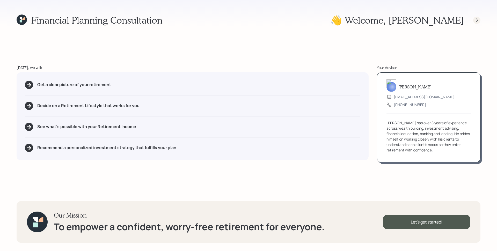
click at [479, 19] on icon at bounding box center [476, 20] width 5 height 5
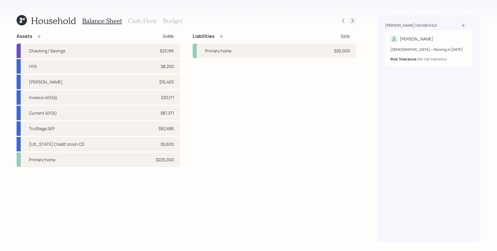
click at [353, 24] on div at bounding box center [352, 20] width 7 height 7
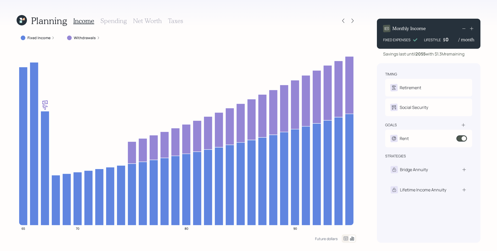
click at [44, 38] on label "Fixed Income" at bounding box center [38, 37] width 23 height 5
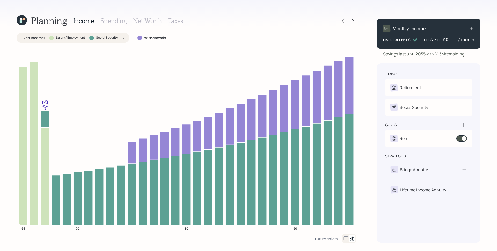
click at [110, 21] on h3 "Spending" at bounding box center [113, 21] width 26 height 8
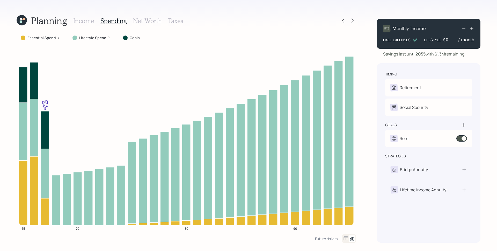
click at [52, 39] on label "Essential Spend" at bounding box center [41, 37] width 28 height 5
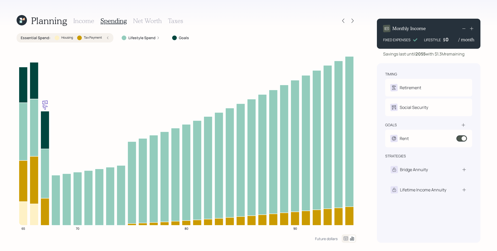
click at [52, 39] on div "Essential Spend : Housing Tax Payment" at bounding box center [65, 37] width 89 height 5
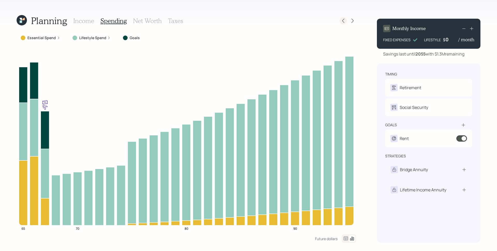
click at [342, 19] on icon at bounding box center [343, 20] width 5 height 5
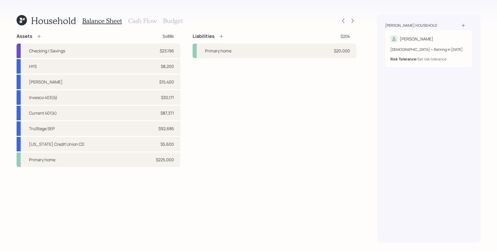
click at [23, 22] on icon at bounding box center [22, 20] width 10 height 10
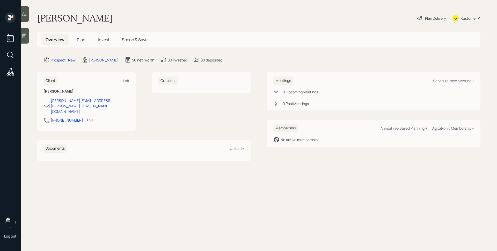
click at [83, 43] on h5 "Plan" at bounding box center [81, 39] width 17 height 11
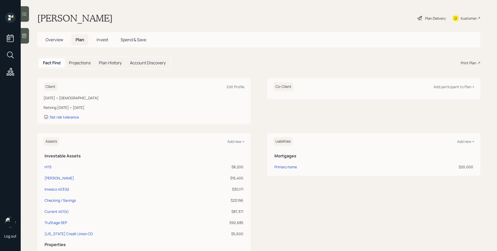
click at [82, 40] on span "Plan" at bounding box center [80, 40] width 9 height 6
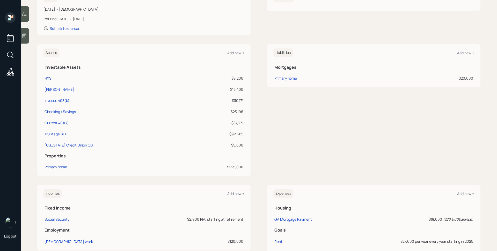
scroll to position [167, 0]
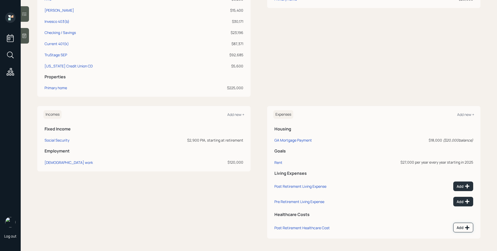
click at [465, 227] on icon at bounding box center [467, 227] width 4 height 4
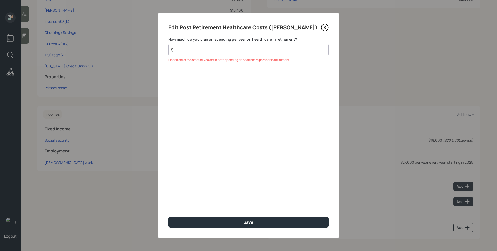
click at [274, 53] on div "$" at bounding box center [248, 49] width 161 height 11
click at [274, 51] on input "$" at bounding box center [247, 50] width 152 height 6
type input "$ 5,000"
click at [168, 216] on button "Save" at bounding box center [248, 221] width 161 height 11
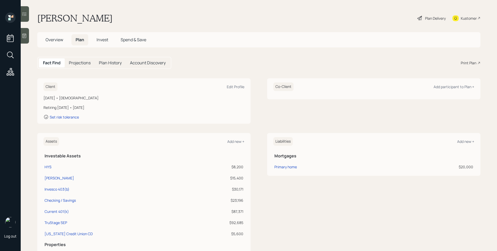
click at [432, 14] on div "Plan Delivery" at bounding box center [432, 17] width 30 height 11
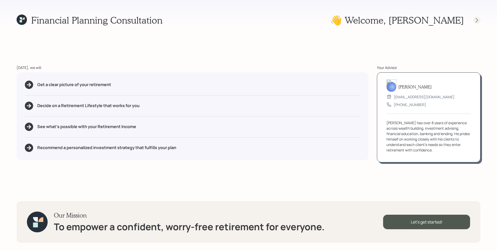
click at [479, 19] on icon at bounding box center [476, 20] width 5 height 5
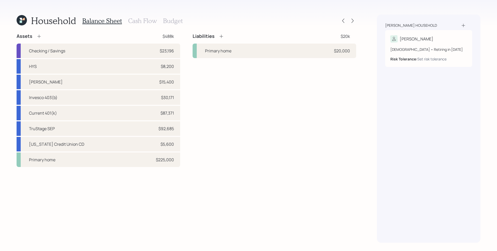
click at [167, 19] on h3 "Budget" at bounding box center [173, 21] width 20 height 8
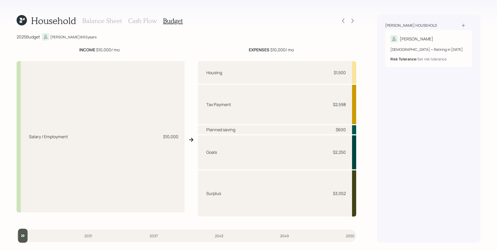
click at [154, 21] on h3 "Cash Flow" at bounding box center [142, 21] width 29 height 8
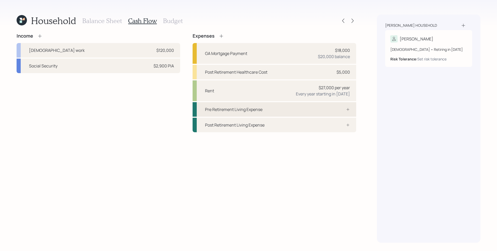
click at [297, 110] on div "Pre Retirement Living Expense" at bounding box center [275, 109] width 164 height 14
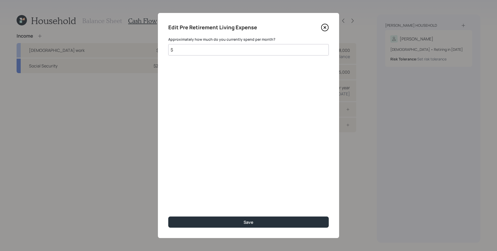
click at [200, 46] on input "$" at bounding box center [248, 49] width 161 height 11
type input "$ 2,500"
click at [168, 216] on button "Save" at bounding box center [248, 221] width 161 height 11
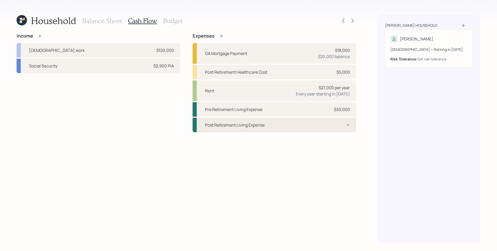
click at [310, 123] on div "Post Retirement Living Expense" at bounding box center [275, 125] width 164 height 14
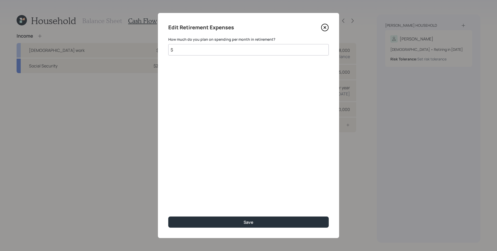
click at [230, 49] on input "$" at bounding box center [248, 49] width 161 height 11
type input "$ 2,500"
click at [168, 216] on button "Save" at bounding box center [248, 221] width 161 height 11
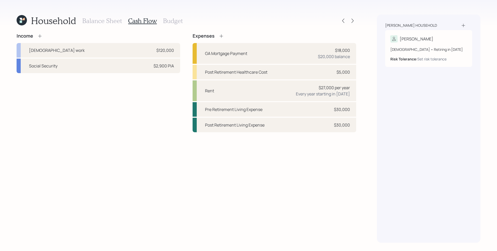
click at [98, 21] on h3 "Balance Sheet" at bounding box center [102, 21] width 40 height 8
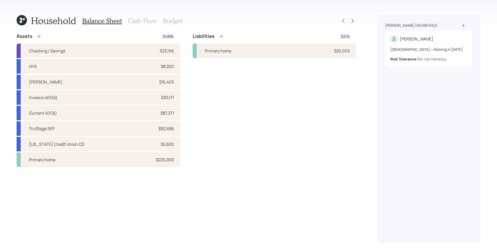
click at [150, 21] on h3 "Cash Flow" at bounding box center [142, 21] width 29 height 8
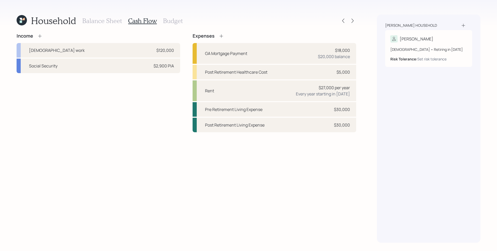
click at [101, 18] on h3 "Balance Sheet" at bounding box center [102, 21] width 40 height 8
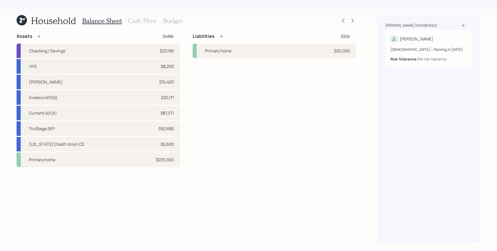
click at [142, 22] on h3 "Cash Flow" at bounding box center [142, 21] width 29 height 8
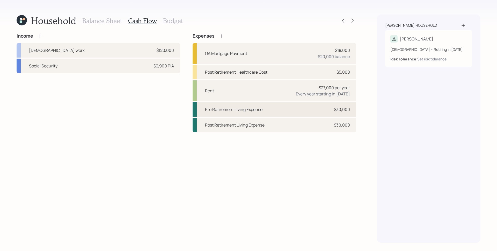
click at [315, 108] on div "Pre Retirement Living Expense $30,000" at bounding box center [275, 109] width 164 height 14
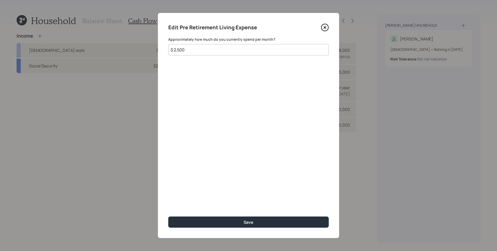
click at [221, 50] on input "$ 2,500" at bounding box center [248, 49] width 161 height 11
type input "$ 3,500"
click at [168, 216] on button "Save" at bounding box center [248, 221] width 161 height 11
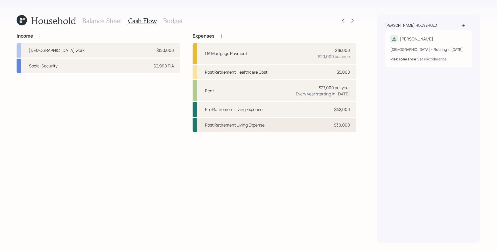
click at [314, 124] on div "Post Retirement Living Expense $30,000" at bounding box center [275, 125] width 164 height 14
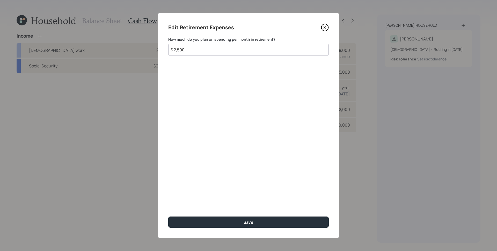
click at [235, 50] on input "$ 2,500" at bounding box center [248, 49] width 161 height 11
type input "$ 3,500"
click at [168, 216] on button "Save" at bounding box center [248, 221] width 161 height 11
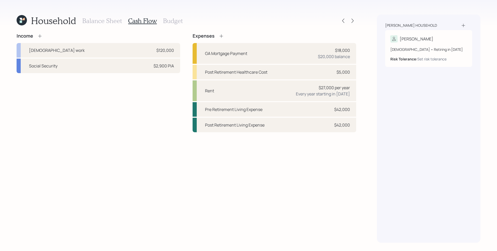
click at [283, 195] on div "Income [DEMOGRAPHIC_DATA] work $120,000 Social Security $2,900 PIA Expenses GA …" at bounding box center [187, 137] width 340 height 209
click at [22, 21] on icon at bounding box center [22, 20] width 10 height 10
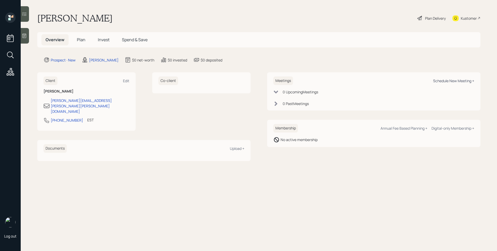
click at [468, 80] on div "Schedule New Meeting +" at bounding box center [453, 80] width 41 height 5
select select "d946c976-65aa-4529-ac9d-02c4f1114fc0"
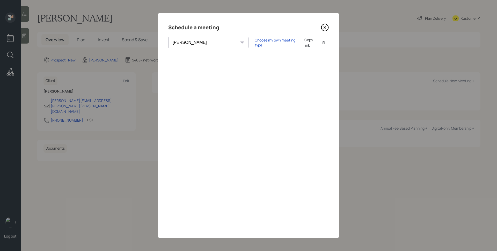
click at [184, 40] on select "[PERSON_NAME] [PERSON_NAME] [PERSON_NAME] [PERSON_NAME] [PERSON_NAME] [PERSON_N…" at bounding box center [208, 42] width 80 height 11
click at [255, 41] on div "Choose my own meeting type" at bounding box center [276, 43] width 43 height 10
click at [328, 27] on icon at bounding box center [325, 28] width 8 height 8
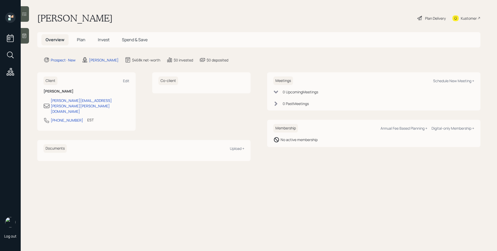
click at [81, 41] on span "Plan" at bounding box center [81, 40] width 9 height 6
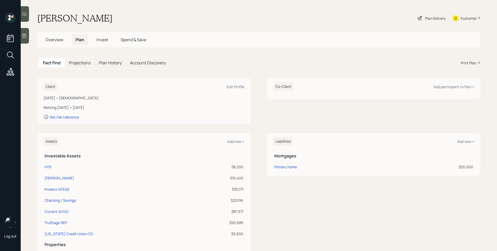
click at [24, 35] on icon at bounding box center [24, 35] width 5 height 5
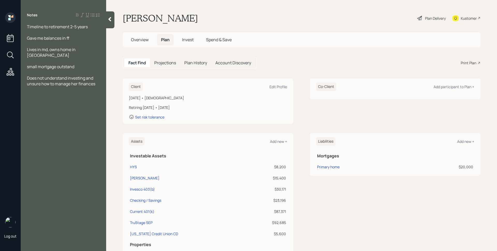
click at [79, 130] on div "Notes Timeline to retirement 2-5 years Gave me balances in ff Lives in md, owns…" at bounding box center [63, 128] width 85 height 232
